Goal: Task Accomplishment & Management: Complete application form

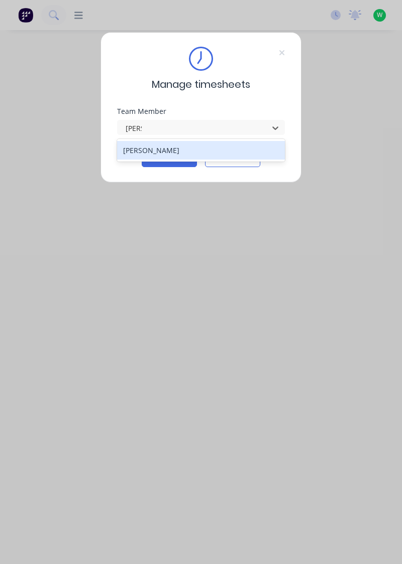
click at [168, 147] on div "[PERSON_NAME]" at bounding box center [201, 150] width 168 height 19
type input "[PERSON_NAME]"
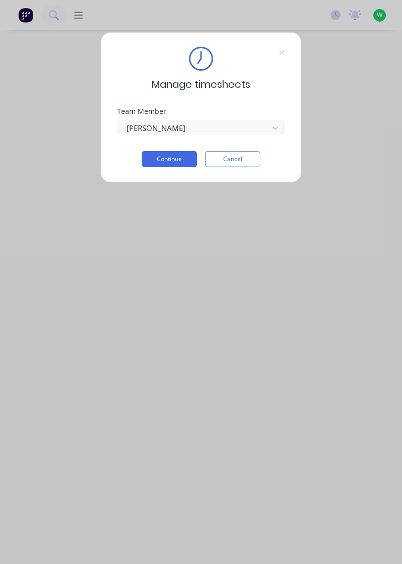
click at [170, 159] on button "Continue" at bounding box center [169, 159] width 55 height 16
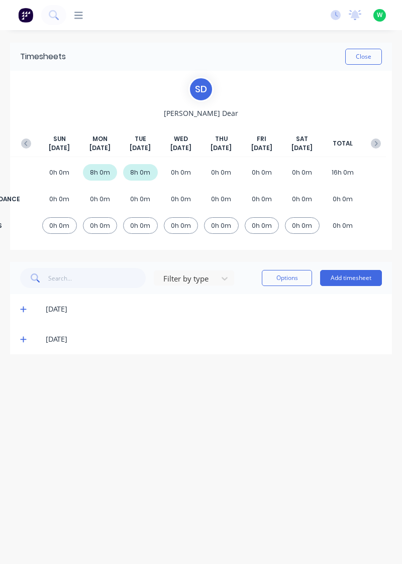
click at [356, 279] on button "Add timesheet" at bounding box center [351, 278] width 62 height 16
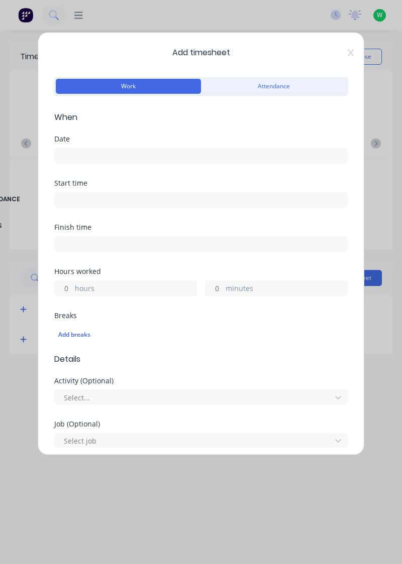
click at [63, 283] on input "hours" at bounding box center [64, 288] width 18 height 15
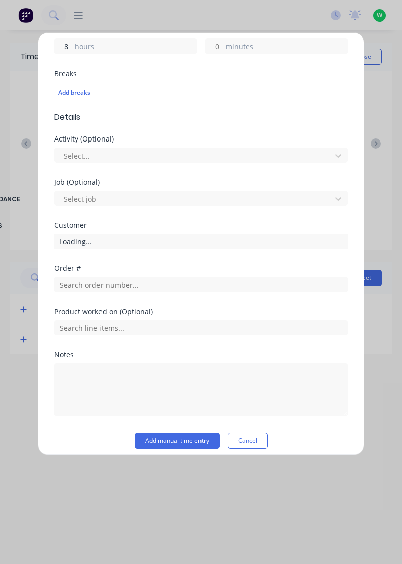
scroll to position [240, 0]
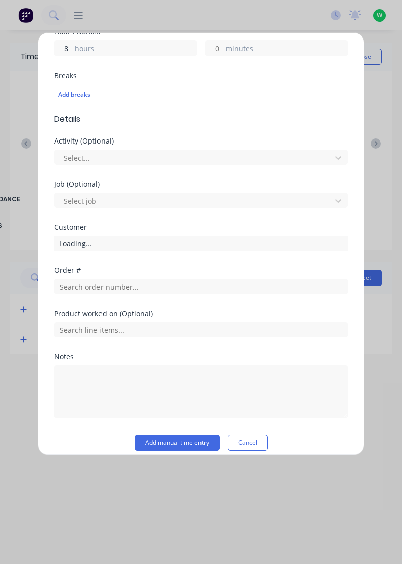
type input "8"
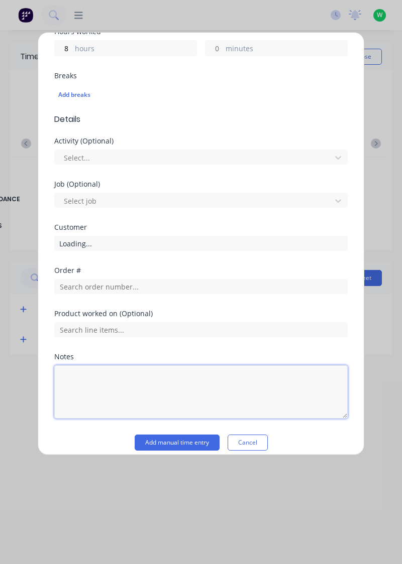
click at [133, 381] on textarea at bounding box center [200, 392] width 293 height 53
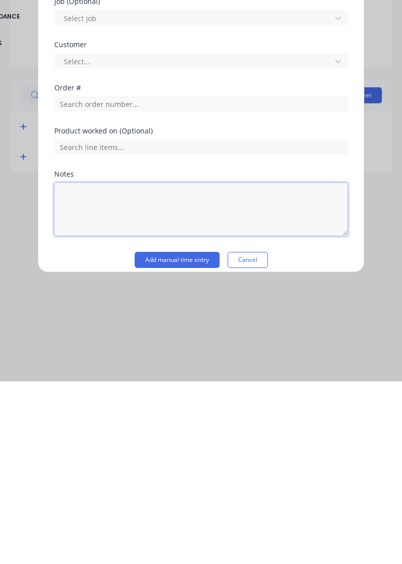
type textarea "t"
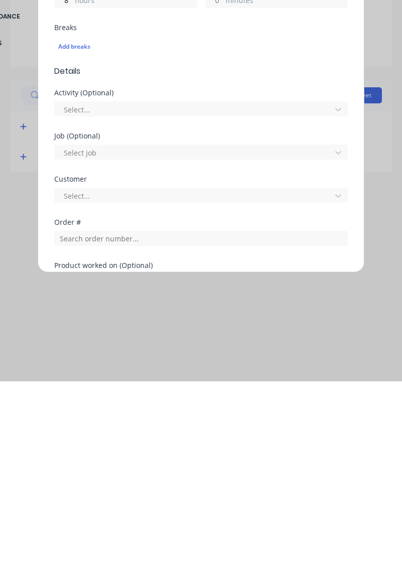
scroll to position [0, 0]
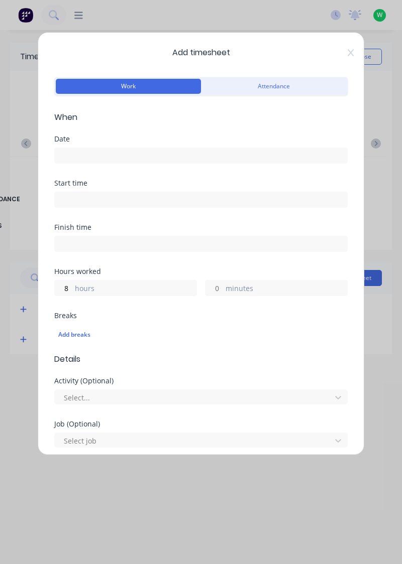
type textarea "TAFE"
click at [147, 153] on form "Work Attendance When Date Start time Finish time Hours worked 8 hours minutes B…" at bounding box center [200, 383] width 293 height 616
click at [180, 158] on input at bounding box center [201, 155] width 292 height 15
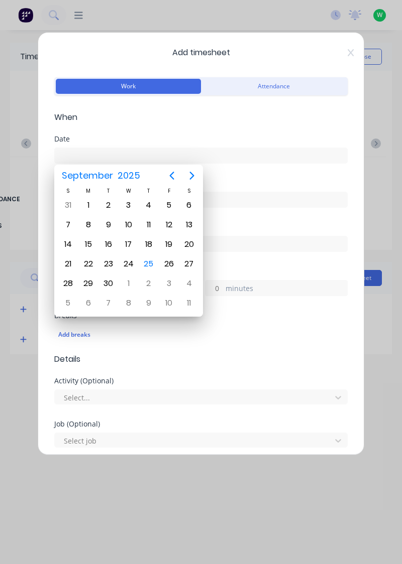
click at [121, 262] on div "24" at bounding box center [128, 264] width 15 height 15
type input "[DATE]"
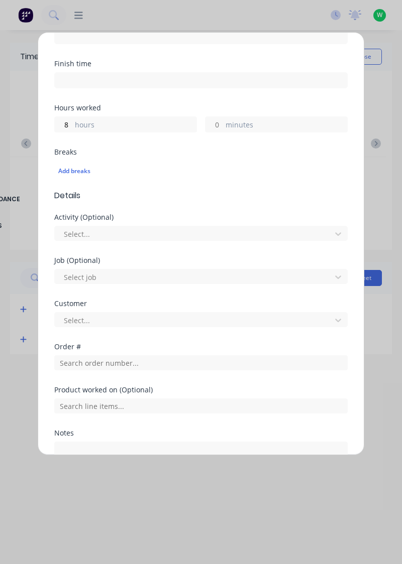
scroll to position [248, 0]
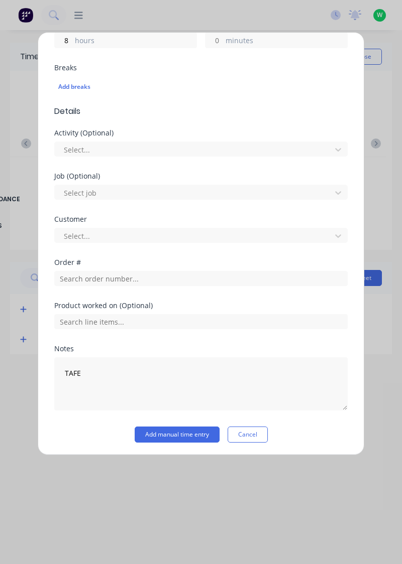
click at [207, 435] on button "Add manual time entry" at bounding box center [177, 435] width 85 height 16
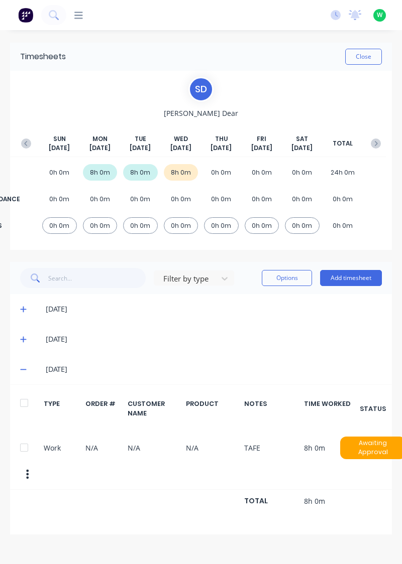
click at [358, 54] on button "Close" at bounding box center [363, 57] width 37 height 16
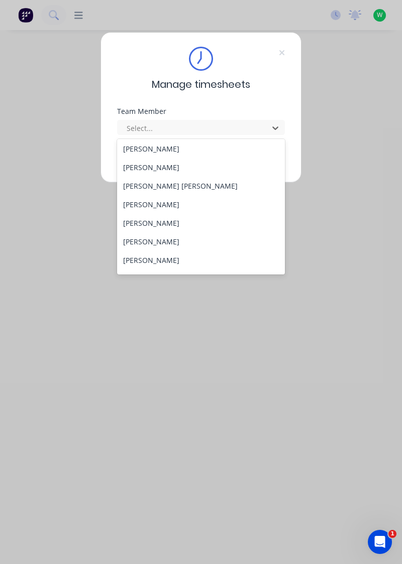
scroll to position [375, 0]
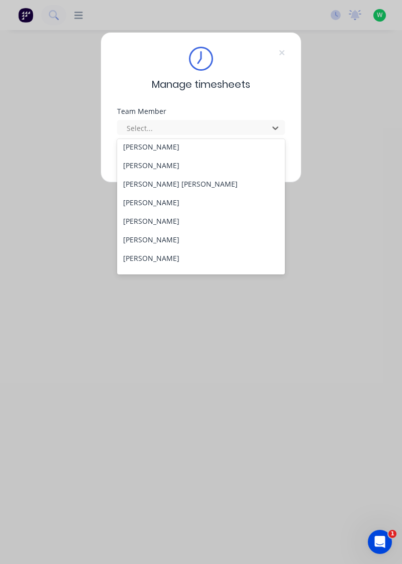
click at [176, 175] on div "[PERSON_NAME] [PERSON_NAME]" at bounding box center [201, 184] width 168 height 19
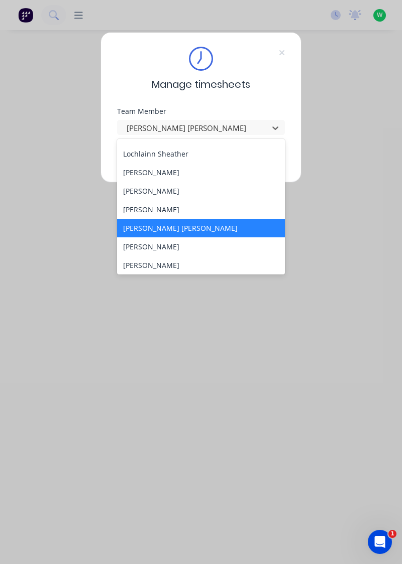
scroll to position [335, 0]
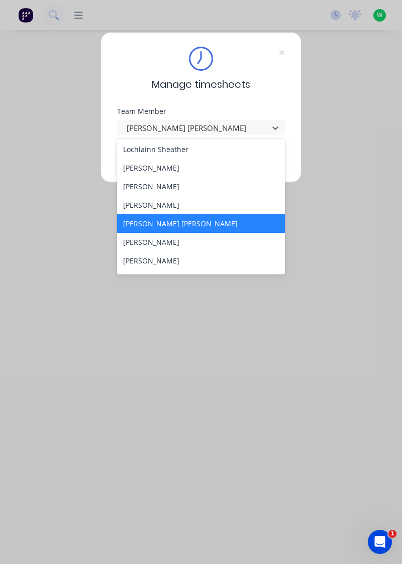
click at [171, 203] on div "[PERSON_NAME]" at bounding box center [201, 205] width 168 height 19
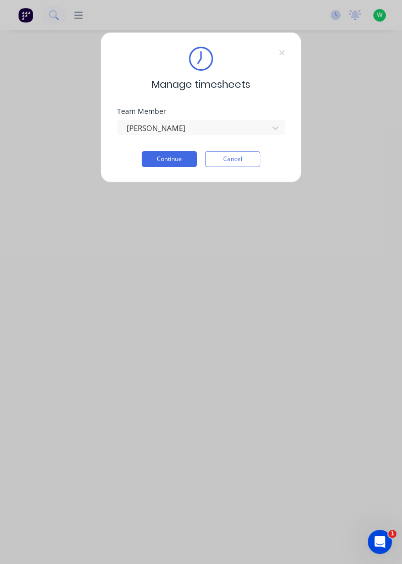
click at [175, 160] on button "Continue" at bounding box center [169, 159] width 55 height 16
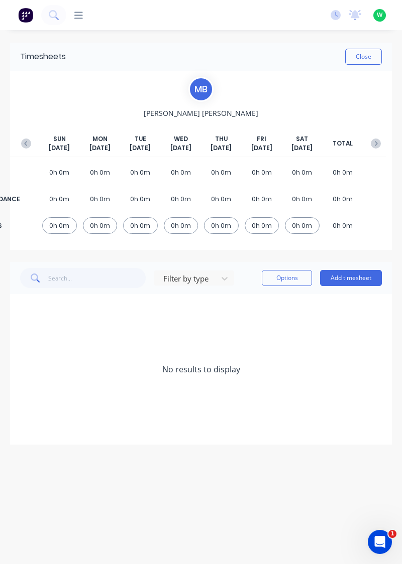
click at [341, 279] on button "Add timesheet" at bounding box center [351, 278] width 62 height 16
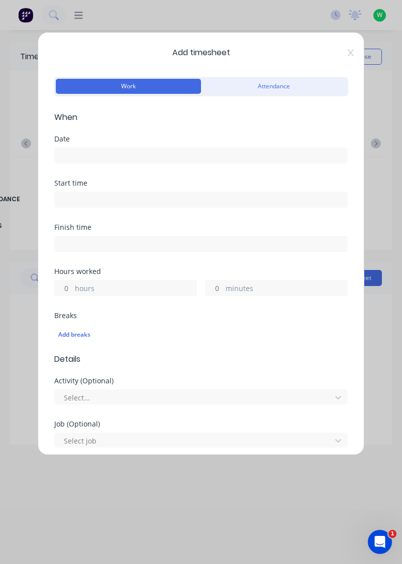
click at [193, 160] on input at bounding box center [201, 155] width 292 height 15
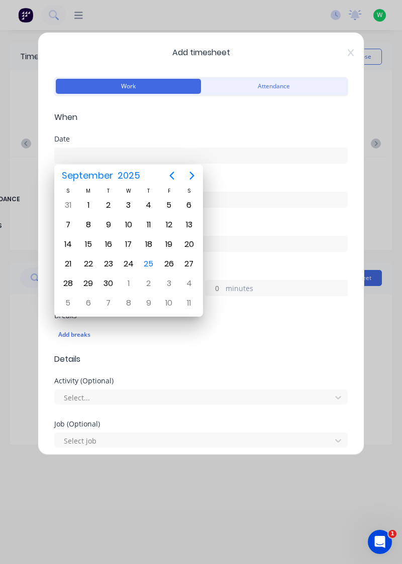
click at [122, 263] on div "24" at bounding box center [128, 264] width 15 height 15
type input "[DATE]"
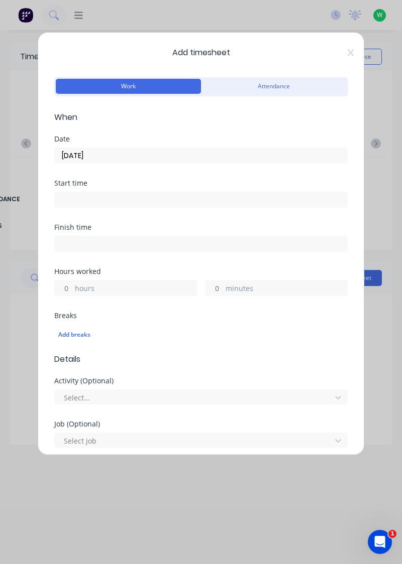
click at [71, 203] on input at bounding box center [201, 199] width 292 height 15
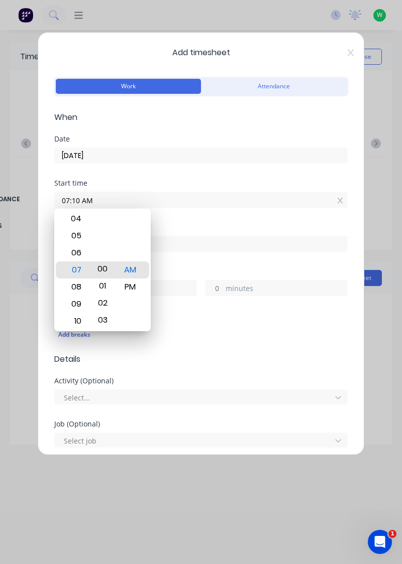
type input "07:00 AM"
click at [185, 261] on div "Finish time" at bounding box center [200, 246] width 293 height 44
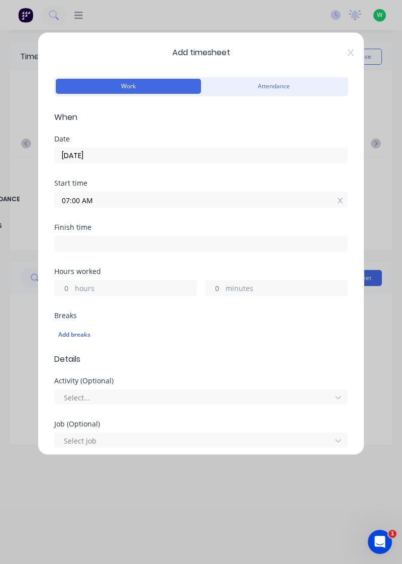
click at [73, 247] on input at bounding box center [201, 243] width 292 height 15
type input "07:18 AM"
type input "0"
type input "18"
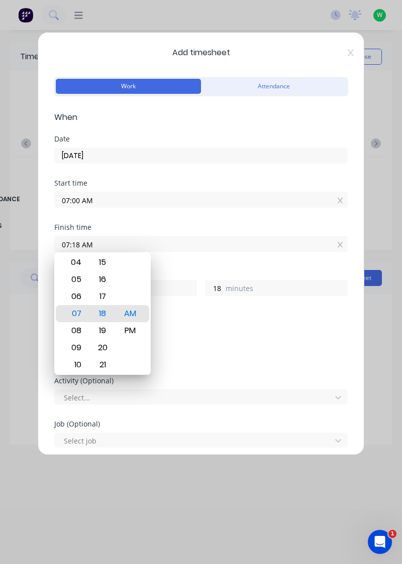
click at [75, 333] on div "08" at bounding box center [75, 330] width 25 height 17
type input "08:18 AM"
type input "1"
type input "08:11 AM"
type input "11"
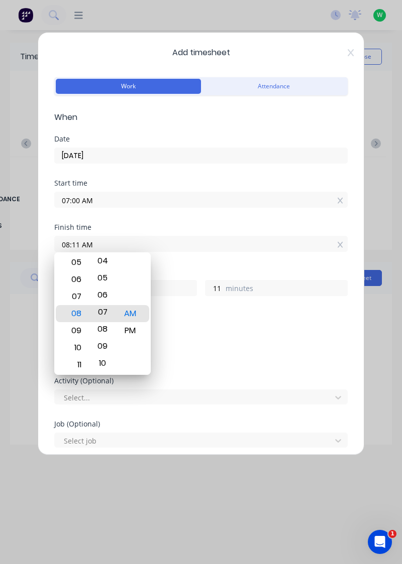
type input "08:05 AM"
type input "5"
type input "08:00 AM"
type input "0"
click at [128, 315] on div "AM" at bounding box center [130, 313] width 25 height 17
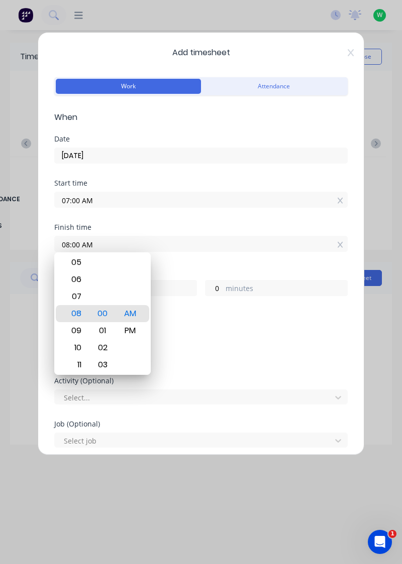
click at [52, 226] on div "Add timesheet Work Attendance When Date [DATE] Start time 07:00 AM Finish time …" at bounding box center [201, 243] width 326 height 423
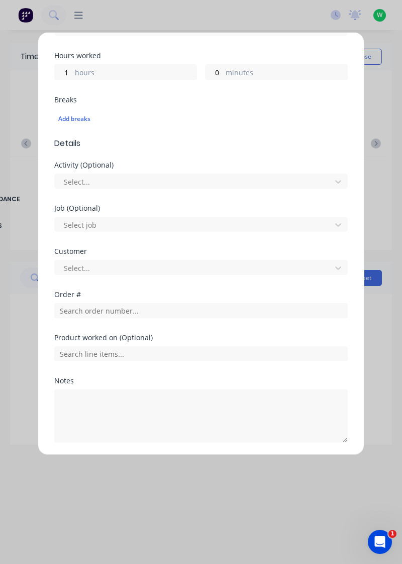
scroll to position [248, 0]
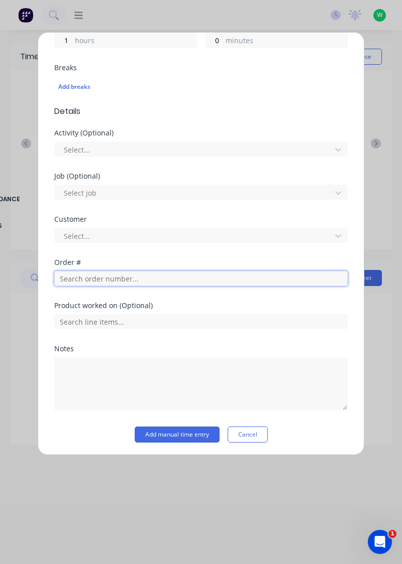
click at [113, 274] on input "text" at bounding box center [200, 278] width 293 height 15
type input "19079"
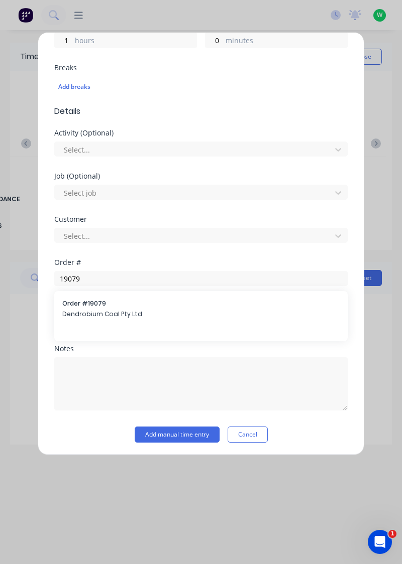
click at [123, 324] on div "Order # 19079 Dendrobium Coal Pty Ltd" at bounding box center [200, 309] width 293 height 37
click at [123, 313] on span "Dendrobium Coal Pty Ltd" at bounding box center [200, 314] width 277 height 9
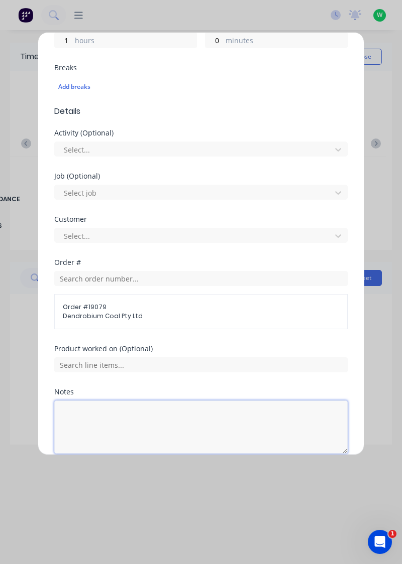
click at [82, 416] on textarea at bounding box center [200, 427] width 293 height 53
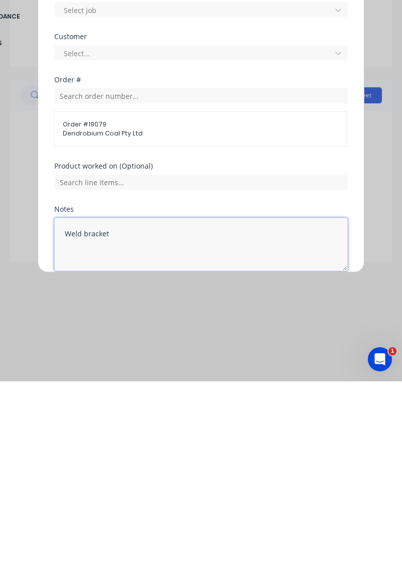
type textarea "Weld"
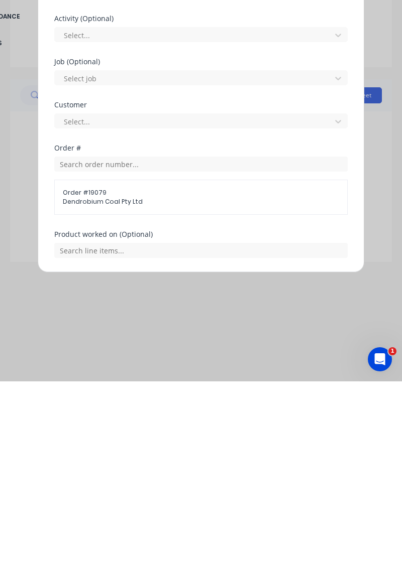
scroll to position [291, 0]
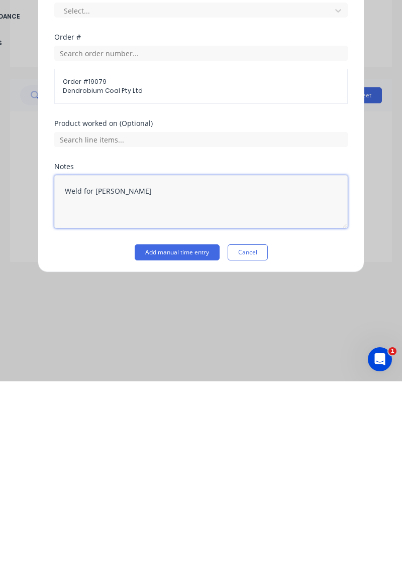
type textarea "Weld for [PERSON_NAME]"
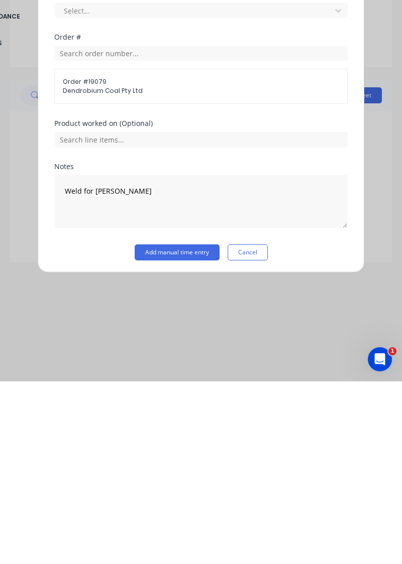
click at [187, 435] on button "Add manual time entry" at bounding box center [177, 435] width 85 height 16
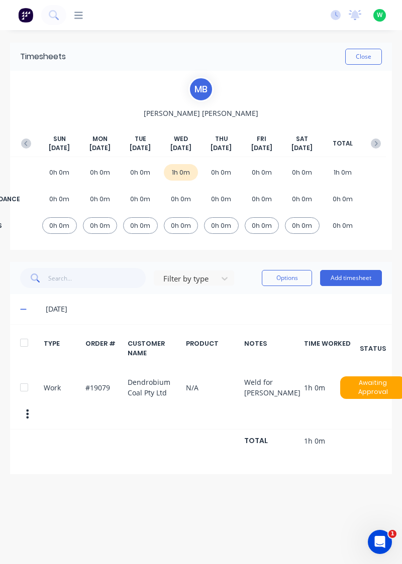
click at [362, 276] on button "Add timesheet" at bounding box center [351, 278] width 62 height 16
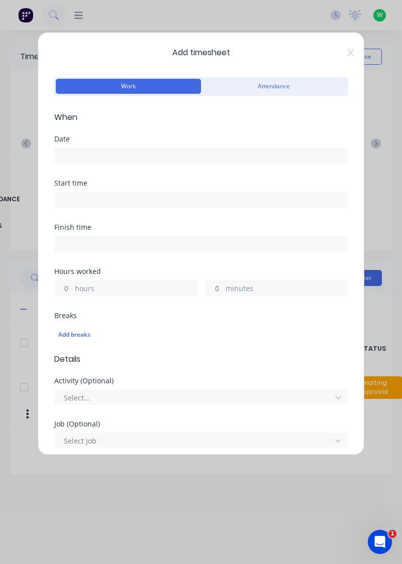
click at [94, 162] on input at bounding box center [201, 155] width 292 height 15
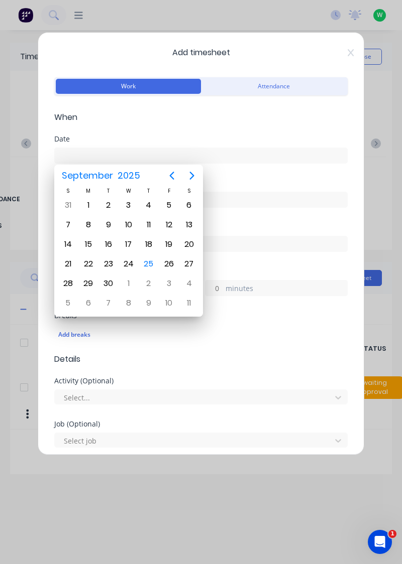
click at [132, 265] on div "24" at bounding box center [128, 264] width 15 height 15
type input "[DATE]"
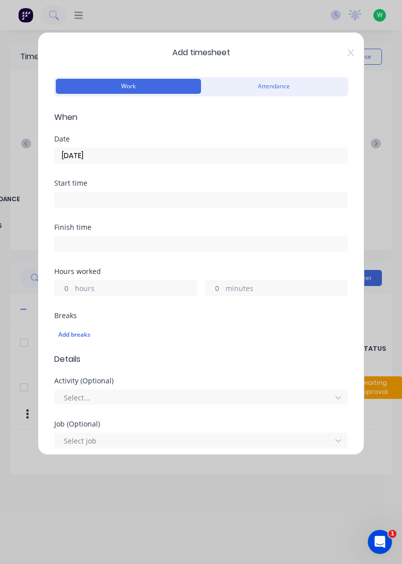
click at [85, 199] on input at bounding box center [201, 199] width 292 height 15
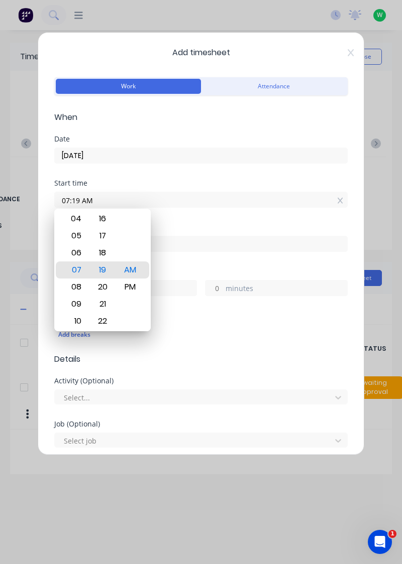
click at [80, 288] on div "08" at bounding box center [75, 287] width 25 height 17
type input "08:00 AM"
click at [131, 274] on div "AM" at bounding box center [130, 270] width 25 height 17
click at [245, 287] on label "minutes" at bounding box center [286, 289] width 122 height 13
click at [223, 287] on input "minutes" at bounding box center [214, 288] width 18 height 15
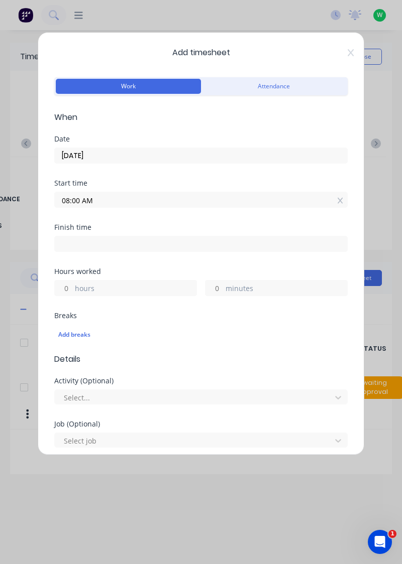
type input "08:00 AM"
type input "0"
click at [105, 247] on input "08:00 AM" at bounding box center [201, 243] width 292 height 15
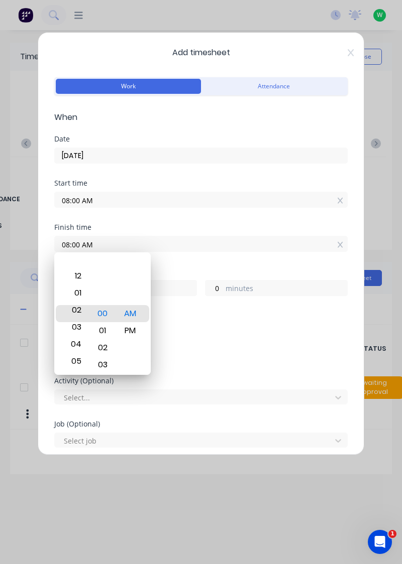
type input "02:00 AM"
type input "18"
type input "02:07 AM"
type input "7"
type input "02:12 AM"
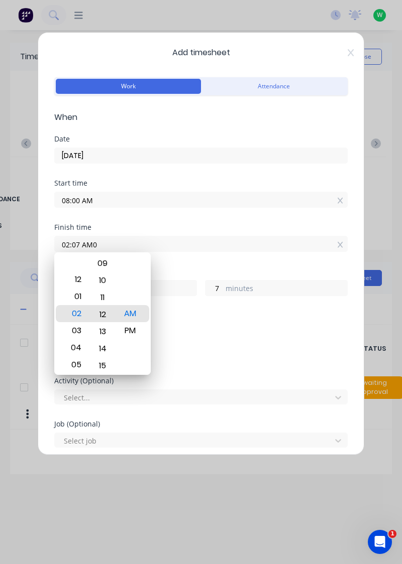
type input "12"
type input "02:18 AM"
type input "18"
type input "02:24 AM"
type input "24"
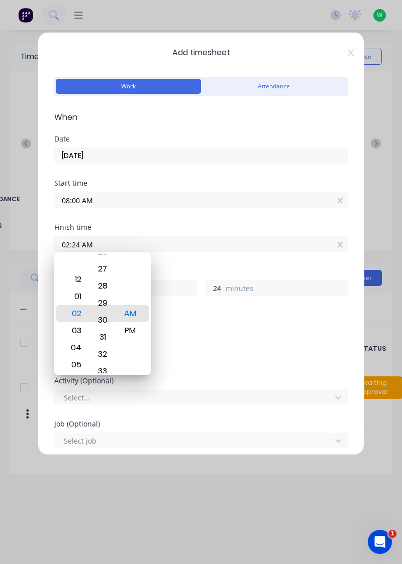
type input "02:30 AM"
type input "30"
click at [130, 335] on div "PM" at bounding box center [130, 330] width 25 height 17
type input "02:30 PM"
type input "6"
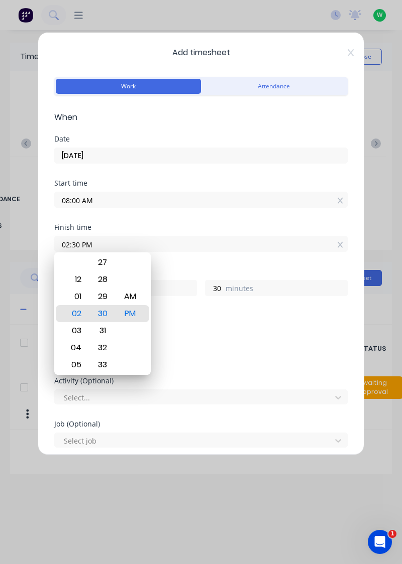
click at [66, 523] on div "Add timesheet Work Attendance When Date [DATE] Start time 08:00 AM Finish time …" at bounding box center [201, 282] width 402 height 564
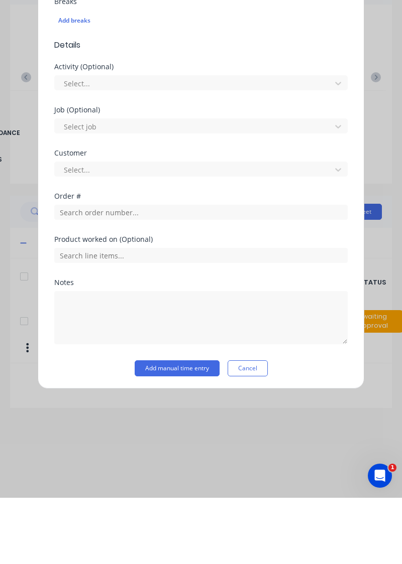
scroll to position [216, 0]
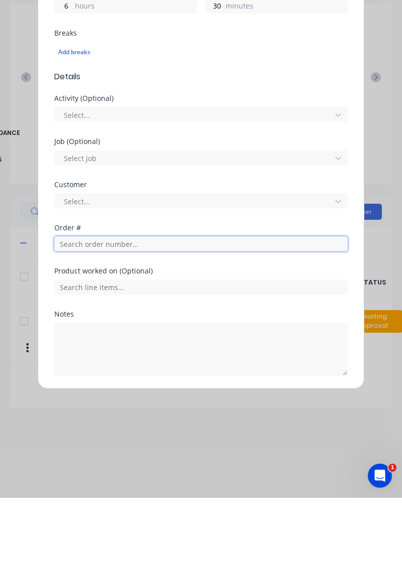
click at [128, 315] on input "text" at bounding box center [200, 310] width 293 height 15
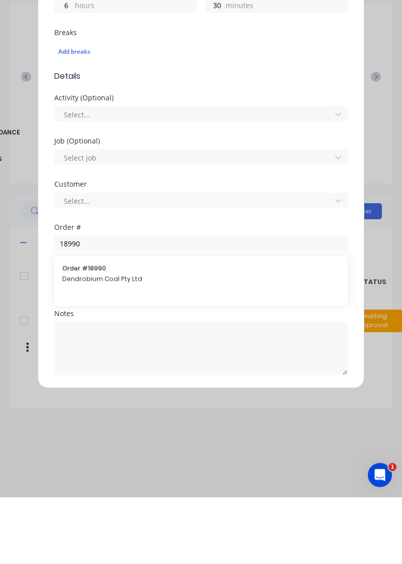
click at [99, 341] on div "Product worked on (Optional)" at bounding box center [200, 347] width 293 height 27
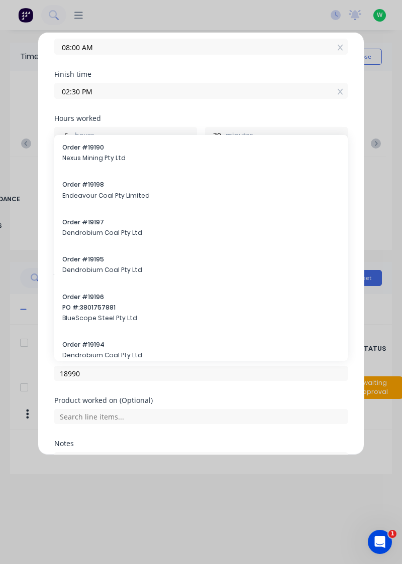
scroll to position [163, 0]
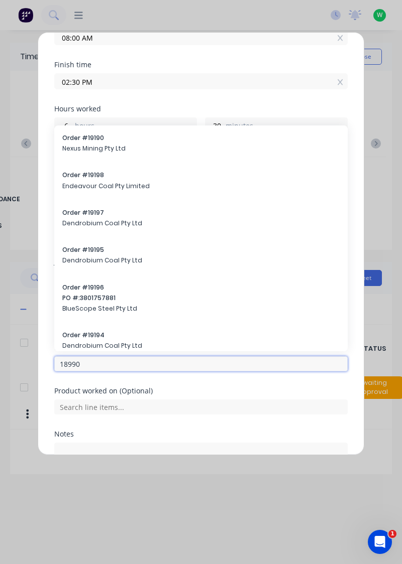
click at [123, 366] on input "18990" at bounding box center [200, 364] width 293 height 15
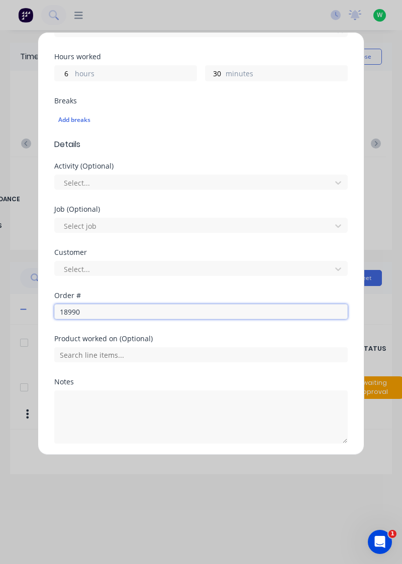
scroll to position [216, 0]
click at [208, 310] on input "18990" at bounding box center [200, 310] width 293 height 15
click at [113, 313] on input "18990" at bounding box center [200, 310] width 293 height 15
type input "1"
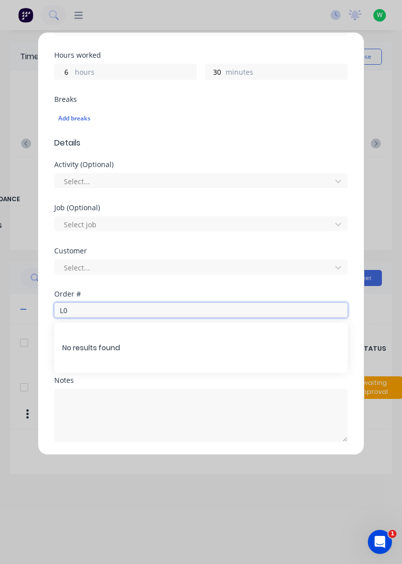
type input "L"
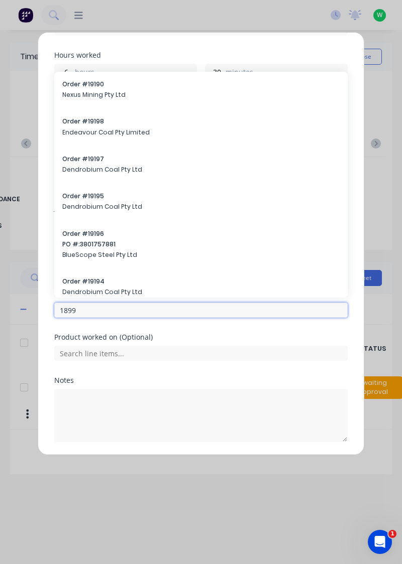
type input "18990"
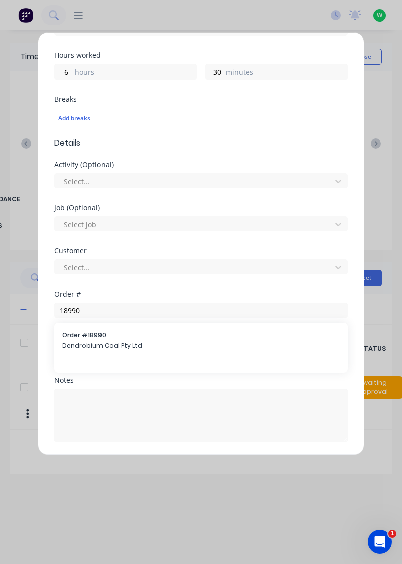
click at [105, 348] on span "Dendrobium Coal Pty Ltd" at bounding box center [200, 345] width 277 height 9
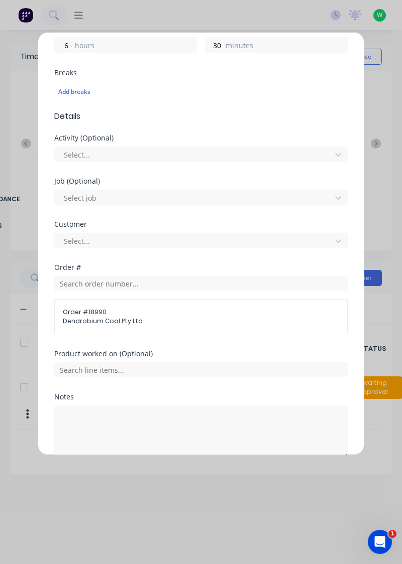
scroll to position [259, 0]
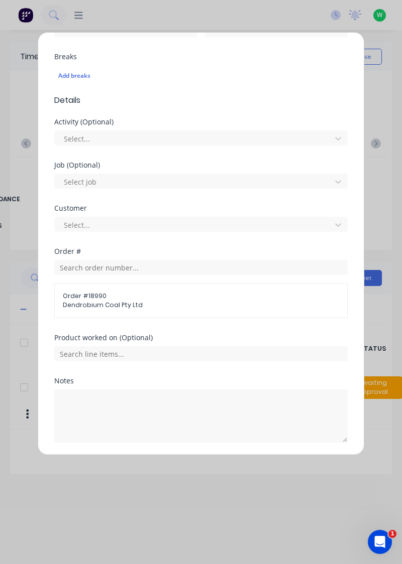
click at [185, 466] on button "Add manual time entry" at bounding box center [177, 467] width 85 height 16
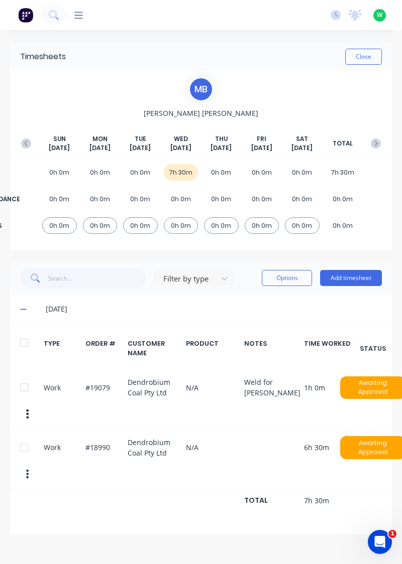
click at [353, 276] on button "Add timesheet" at bounding box center [351, 278] width 62 height 16
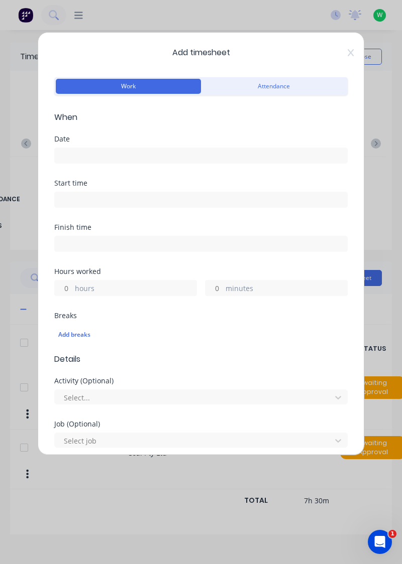
click at [123, 152] on input at bounding box center [201, 155] width 292 height 15
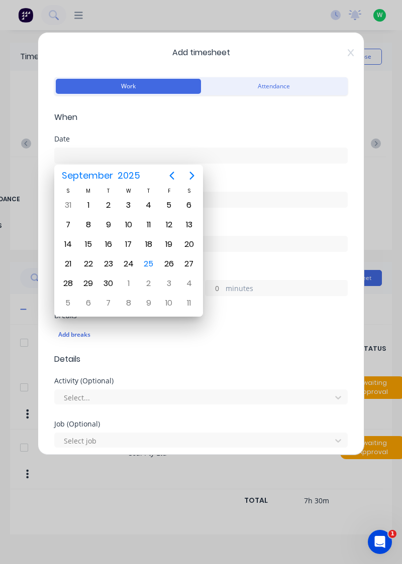
click at [132, 267] on div "24" at bounding box center [128, 264] width 15 height 15
type input "[DATE]"
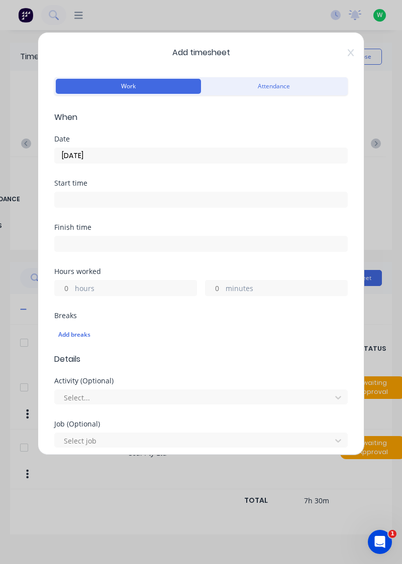
click at [129, 197] on input at bounding box center [201, 199] width 292 height 15
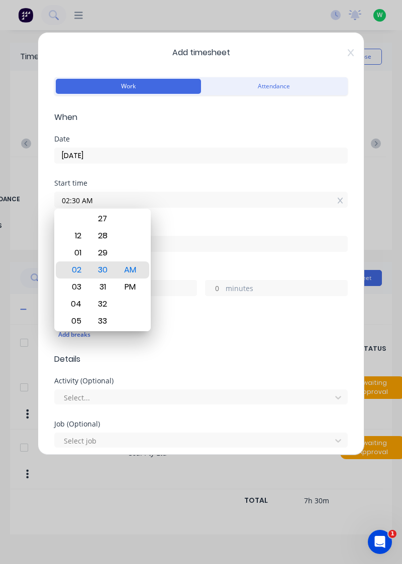
click at [131, 289] on div "PM" at bounding box center [130, 287] width 25 height 17
type input "02:30 PM"
click at [223, 257] on div "Finish time" at bounding box center [200, 246] width 293 height 44
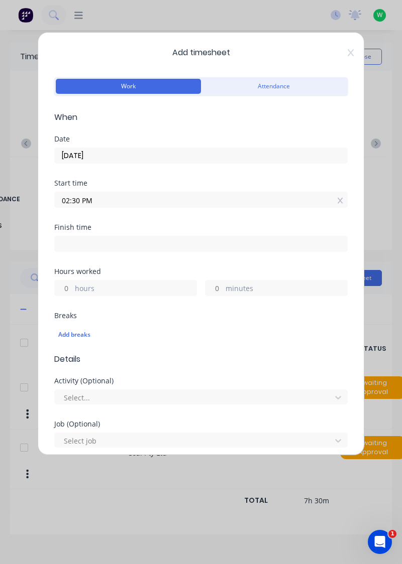
click at [215, 245] on input at bounding box center [201, 243] width 292 height 15
type input "07:22 AM"
type input "16"
type input "52"
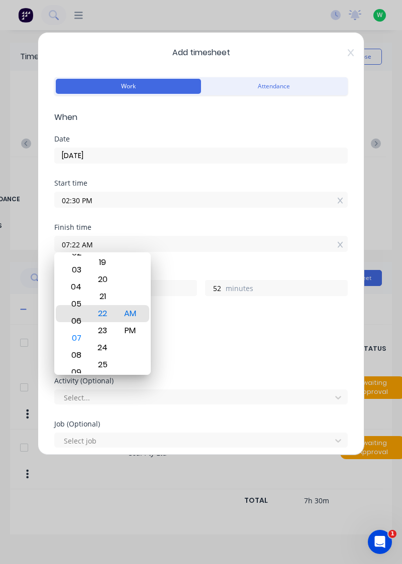
type input "06:22 AM"
type input "15"
type input "06:30 AM"
type input "16"
type input "0"
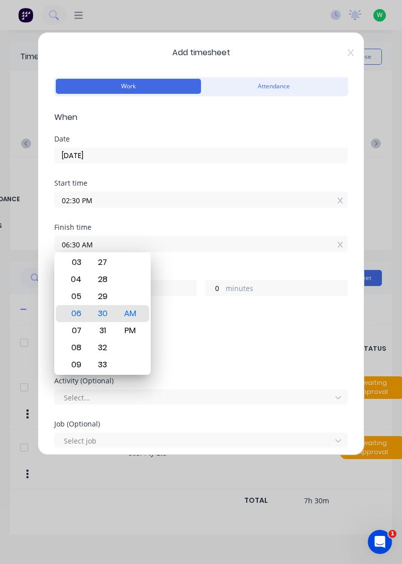
click at [131, 335] on div "PM" at bounding box center [130, 330] width 25 height 17
type input "06:30 PM"
type input "4"
click at [208, 547] on div "Add timesheet Work Attendance When Date [DATE] Start time 02:30 PM Finish time …" at bounding box center [201, 282] width 402 height 564
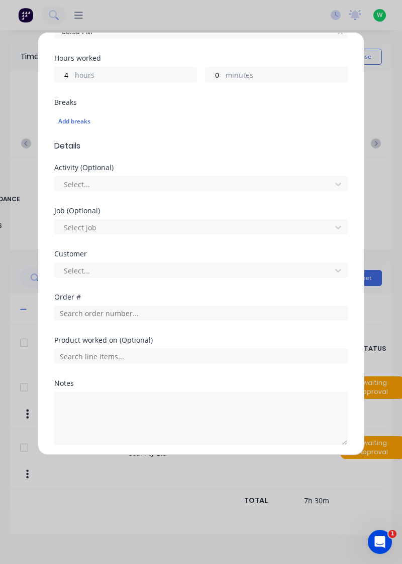
scroll to position [216, 0]
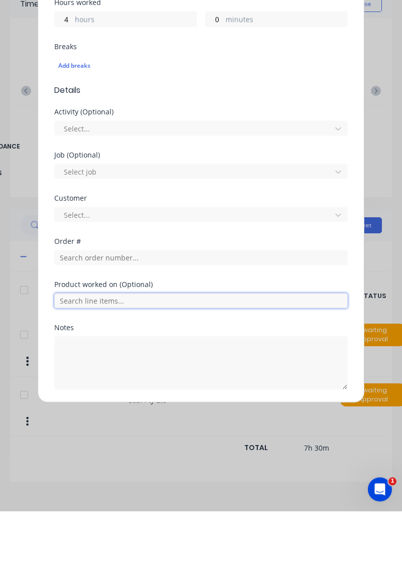
click at [125, 353] on input "text" at bounding box center [200, 353] width 293 height 15
type input "1"
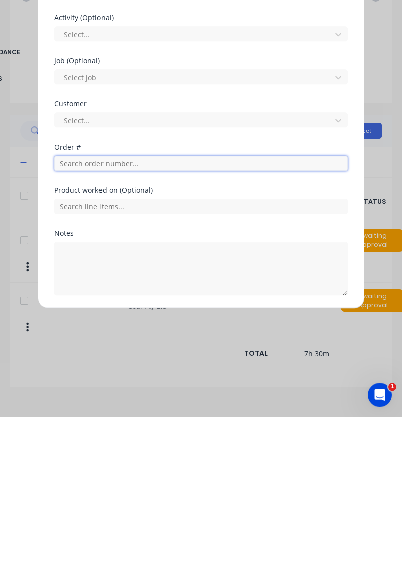
click at [146, 311] on input "text" at bounding box center [200, 310] width 293 height 15
type input "19195"
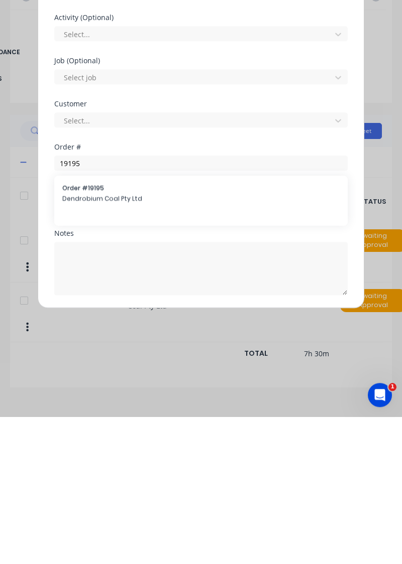
click at [116, 345] on span "Dendrobium Coal Pty Ltd" at bounding box center [200, 345] width 277 height 9
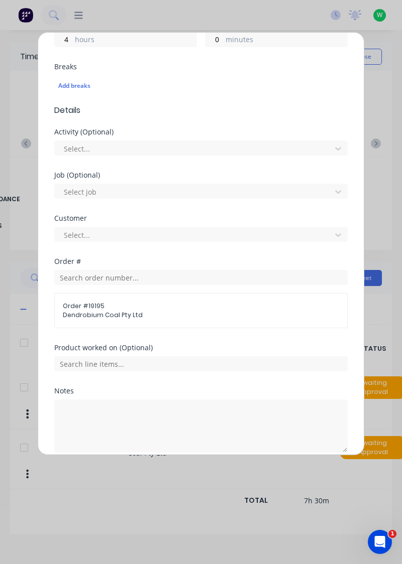
scroll to position [259, 0]
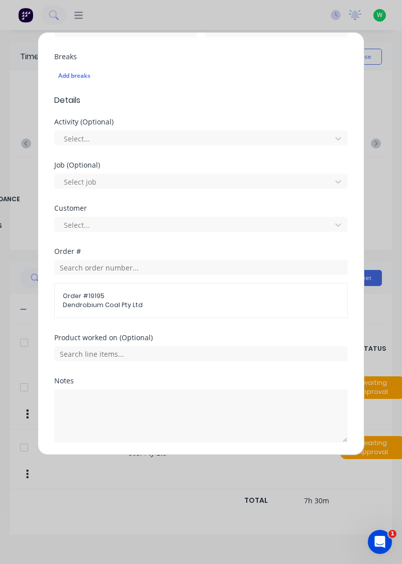
click at [183, 467] on button "Add manual time entry" at bounding box center [177, 467] width 85 height 16
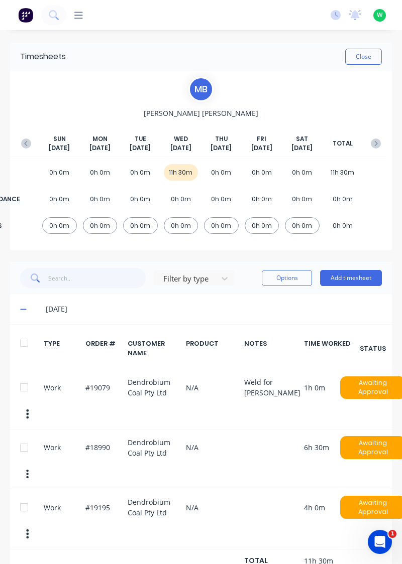
click at [358, 280] on button "Add timesheet" at bounding box center [351, 278] width 62 height 16
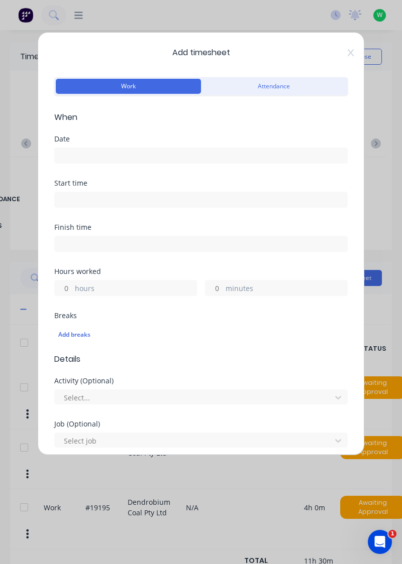
click at [99, 150] on input at bounding box center [201, 155] width 292 height 15
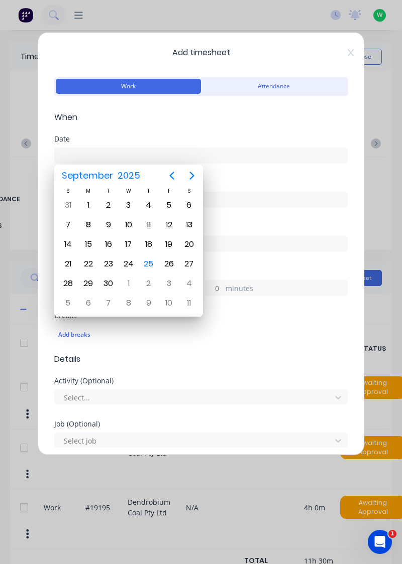
click at [150, 265] on div "25" at bounding box center [148, 264] width 15 height 15
type input "[DATE]"
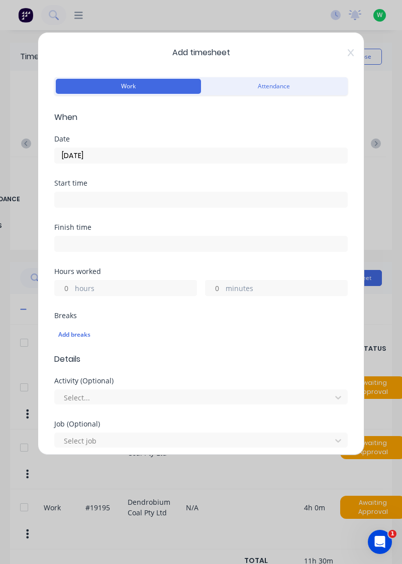
click at [92, 202] on input at bounding box center [201, 199] width 292 height 15
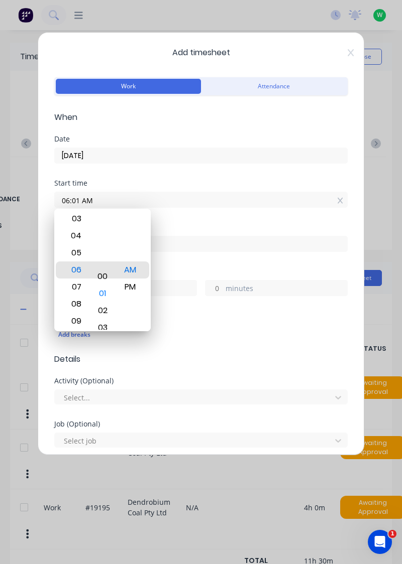
type input "06:00 AM"
click at [130, 273] on div "AM" at bounding box center [130, 270] width 25 height 17
click at [138, 274] on div "AM" at bounding box center [130, 270] width 25 height 17
click at [197, 247] on input at bounding box center [201, 243] width 292 height 15
type input "07:23 AM"
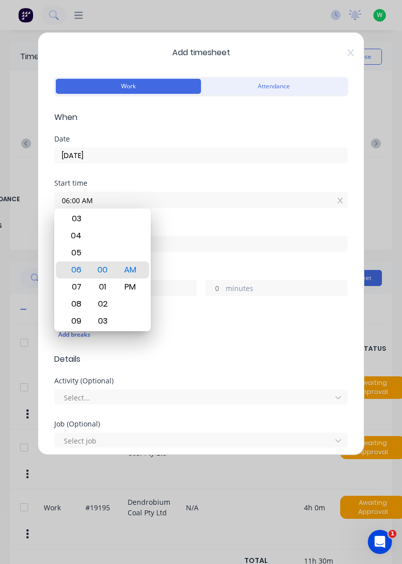
type input "1"
type input "23"
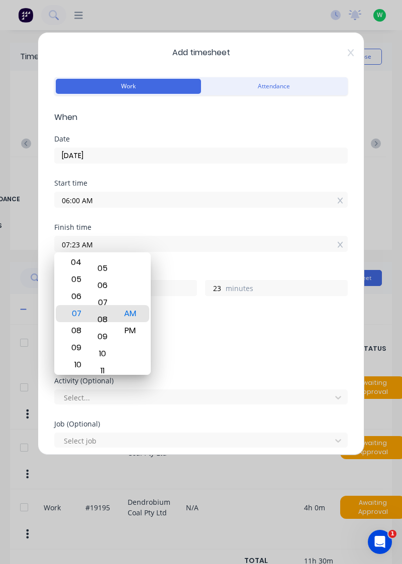
type input "07:03 AM"
type input "3"
type input "07:00 AM"
type input "0"
click at [134, 319] on div "AM" at bounding box center [130, 313] width 25 height 17
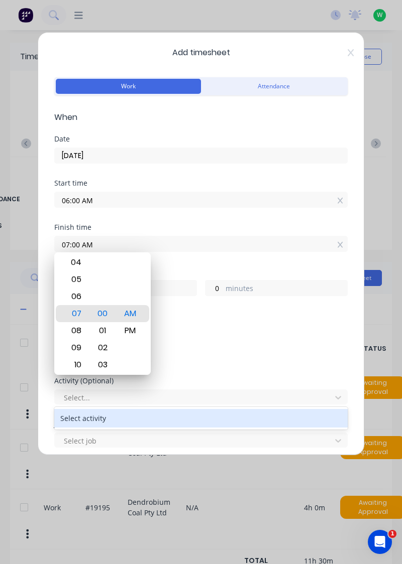
click at [218, 369] on form "Work Attendance When Date [DATE] Start time 06:00 AM Finish time 07:00 AM Hours…" at bounding box center [200, 383] width 293 height 616
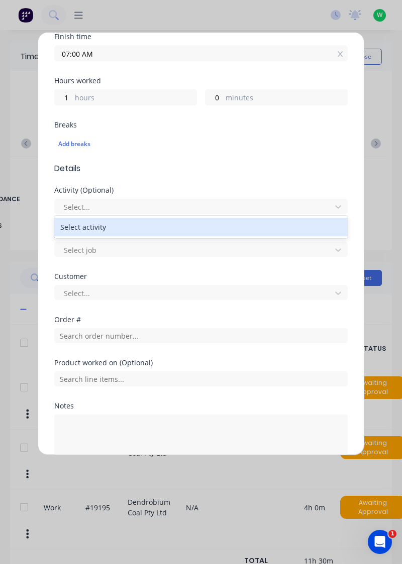
scroll to position [191, 0]
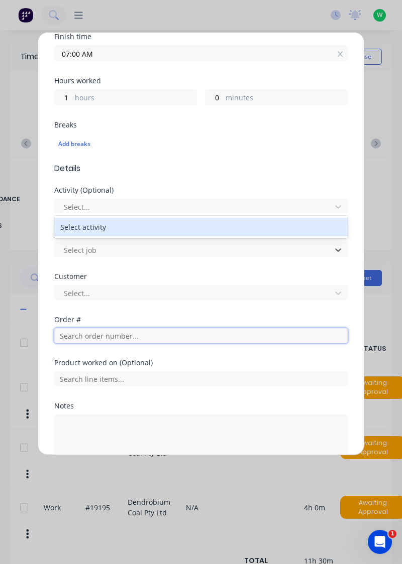
click at [113, 336] on input "text" at bounding box center [200, 335] width 293 height 15
type input "19195"
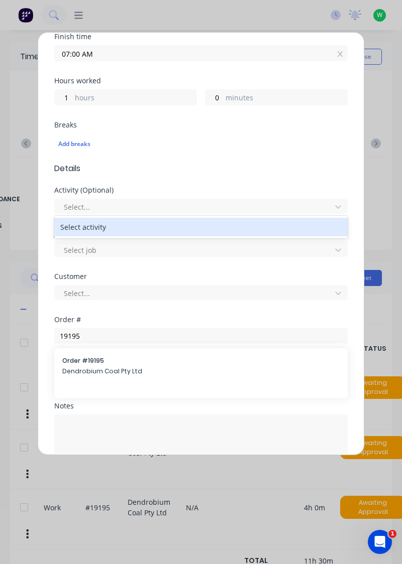
click at [141, 373] on span "Dendrobium Coal Pty Ltd" at bounding box center [200, 371] width 277 height 9
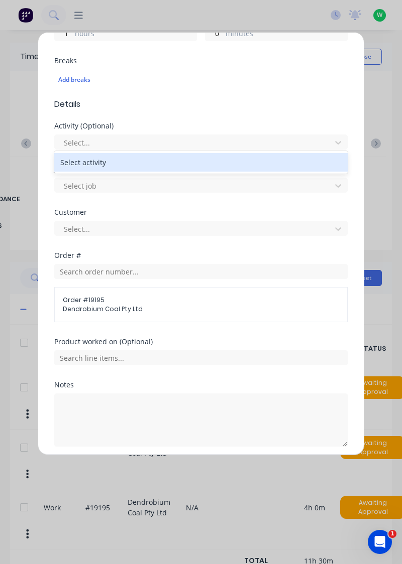
scroll to position [253, 0]
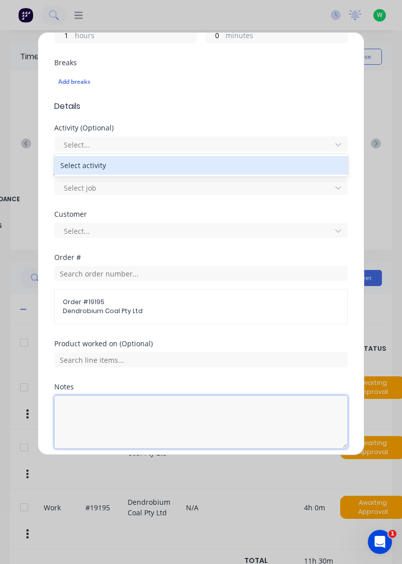
click at [91, 411] on textarea at bounding box center [200, 422] width 293 height 53
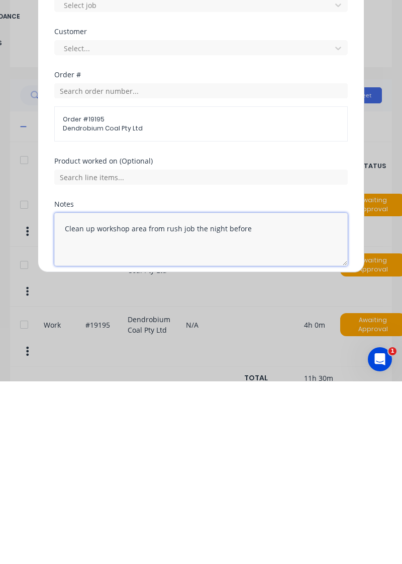
click at [125, 413] on textarea "Clean up workshop area from rush job the night before" at bounding box center [200, 422] width 293 height 53
click at [197, 412] on textarea "Clean up work area and work bench area from rush job the night before" at bounding box center [200, 422] width 293 height 53
click at [201, 409] on textarea "Clean up work area and work bench area from rush job the night before" at bounding box center [200, 422] width 293 height 53
type textarea "Clean up work area and work bench from the rush job the night before"
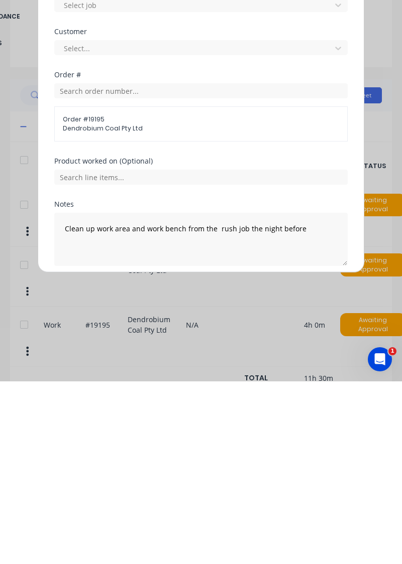
click at [189, 472] on button "Add manual time entry" at bounding box center [177, 473] width 85 height 16
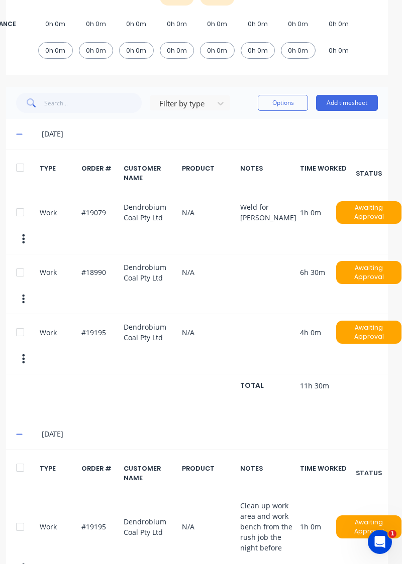
scroll to position [198, 4]
